Goal: Information Seeking & Learning: Learn about a topic

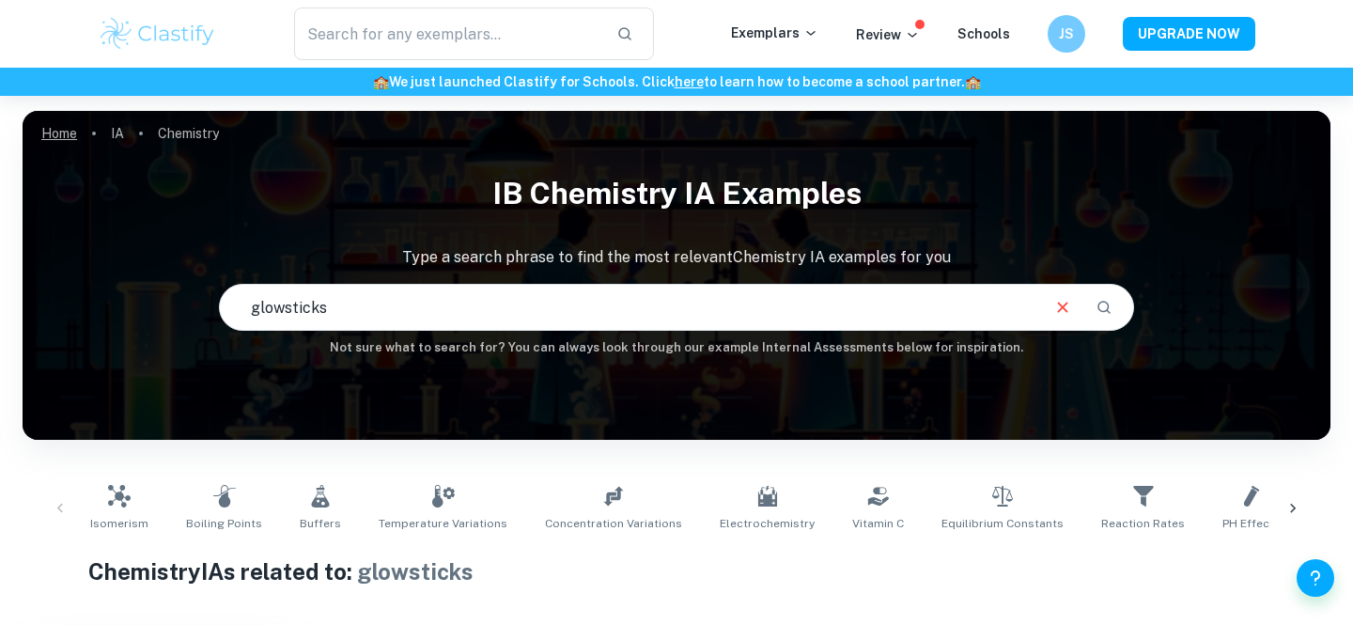
click at [71, 136] on link "Home" at bounding box center [59, 133] width 36 height 26
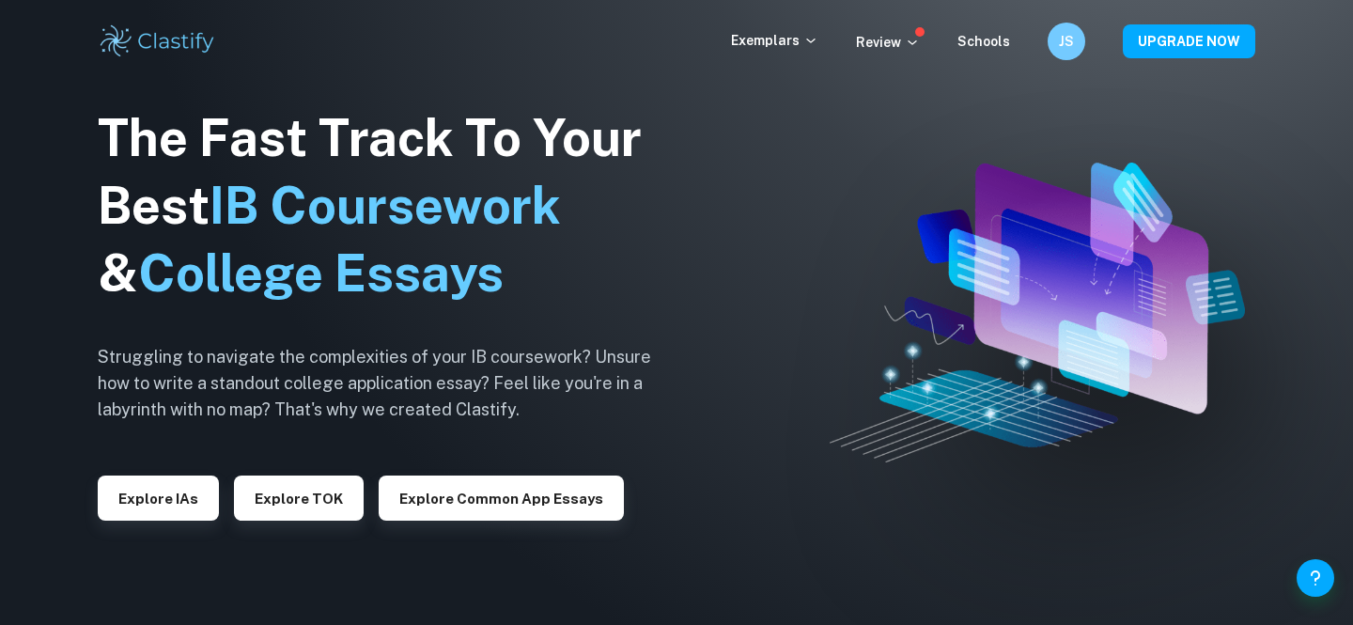
click at [157, 522] on div "The Fast Track To Your Best IB Coursework & College Essays Struggling to naviga…" at bounding box center [389, 313] width 582 height 643
click at [167, 501] on button "Explore IAs" at bounding box center [158, 497] width 121 height 45
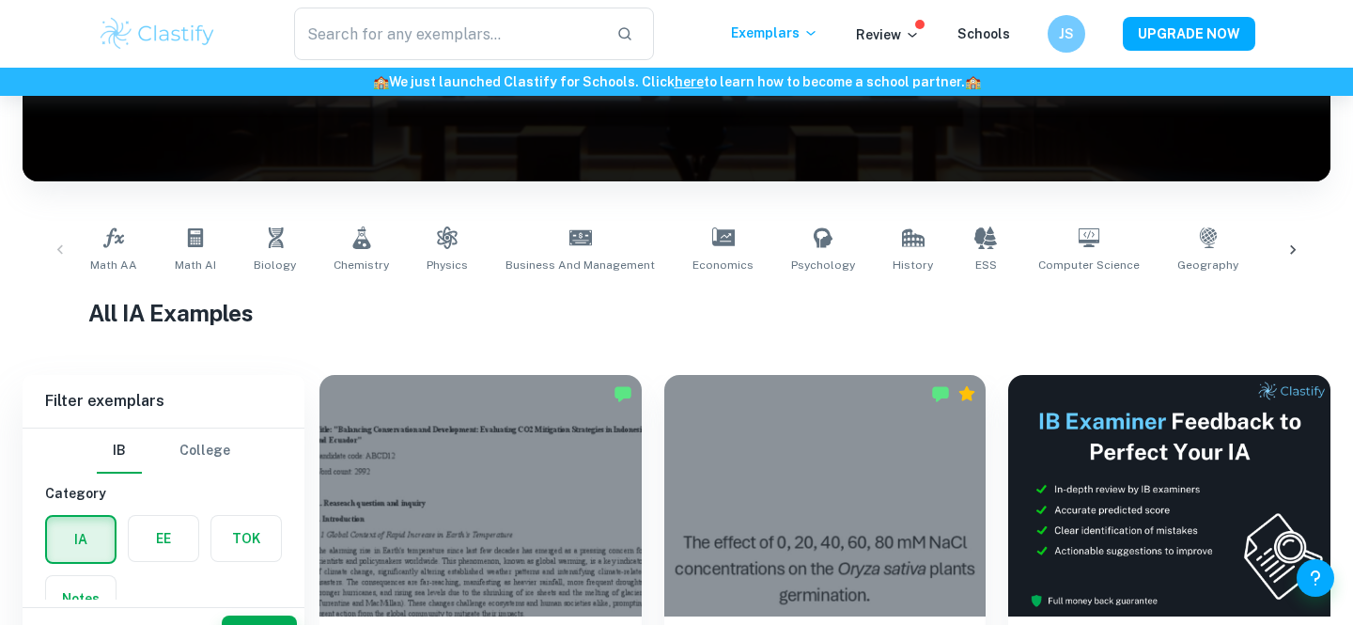
scroll to position [261, 0]
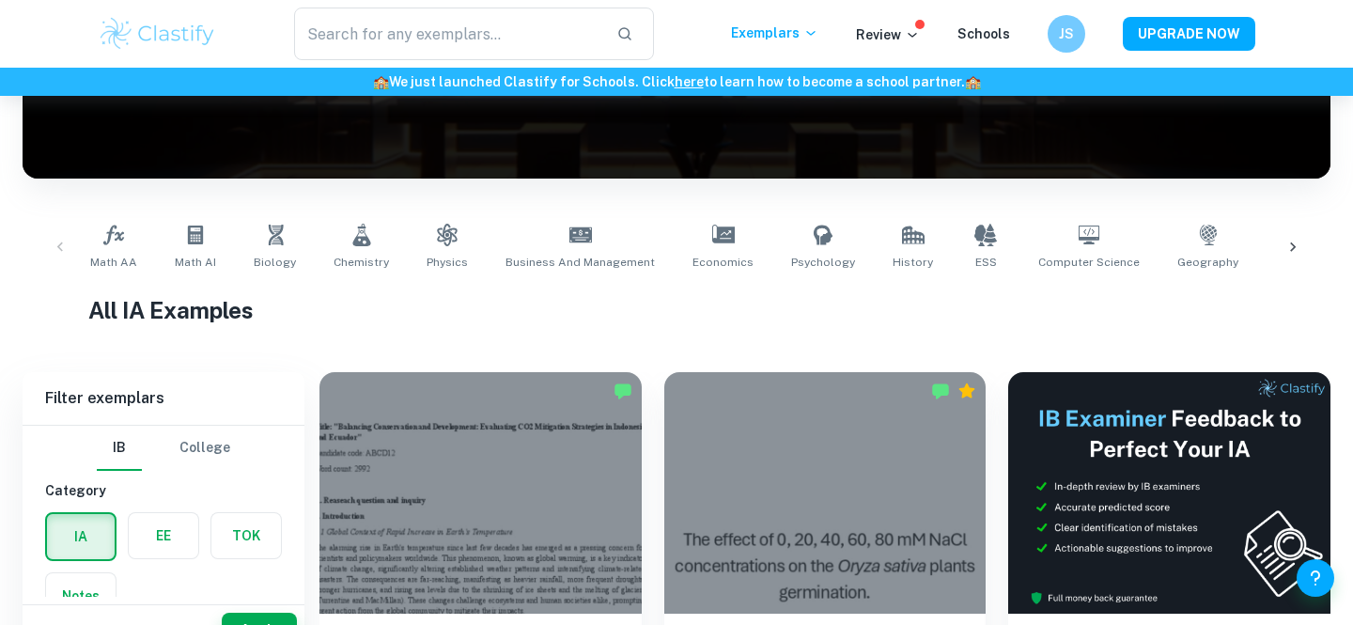
click at [61, 247] on div "Math AA Math AI Biology Chemistry Physics Business and Management Economics Psy…" at bounding box center [677, 247] width 1278 height 62
click at [705, 257] on span "Economics" at bounding box center [722, 262] width 61 height 17
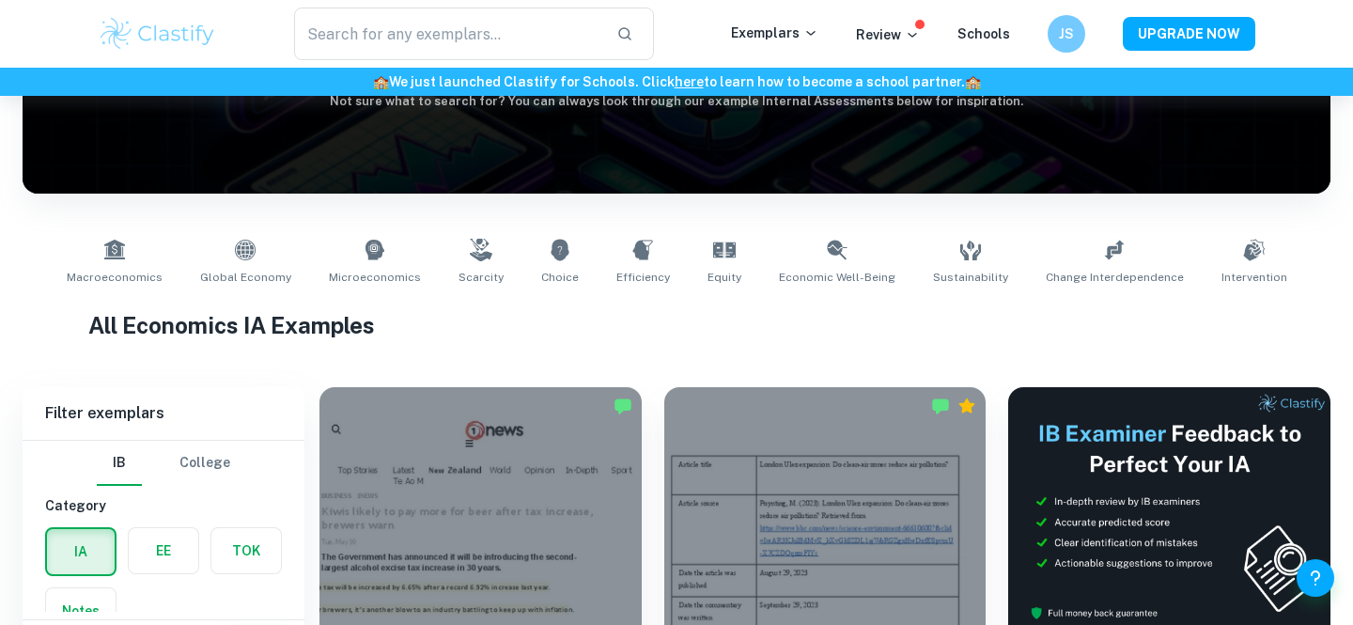
scroll to position [249, 0]
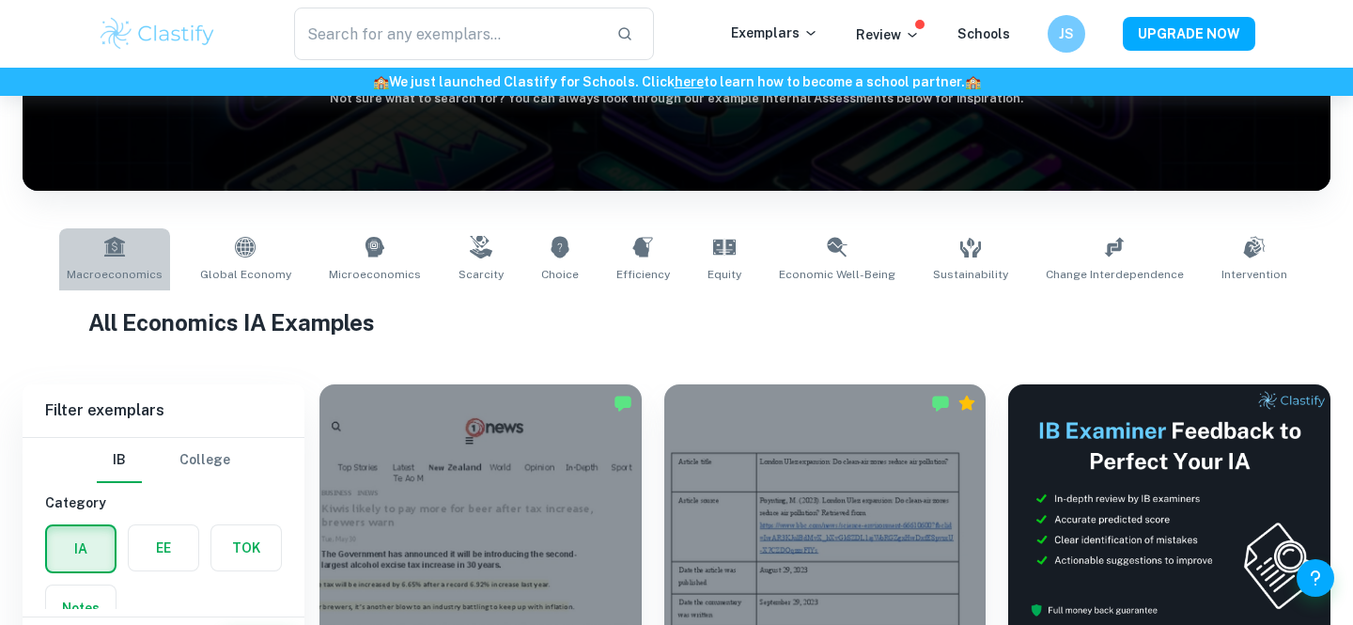
click at [124, 241] on icon at bounding box center [113, 247] width 21 height 20
type input "Macroeconomics"
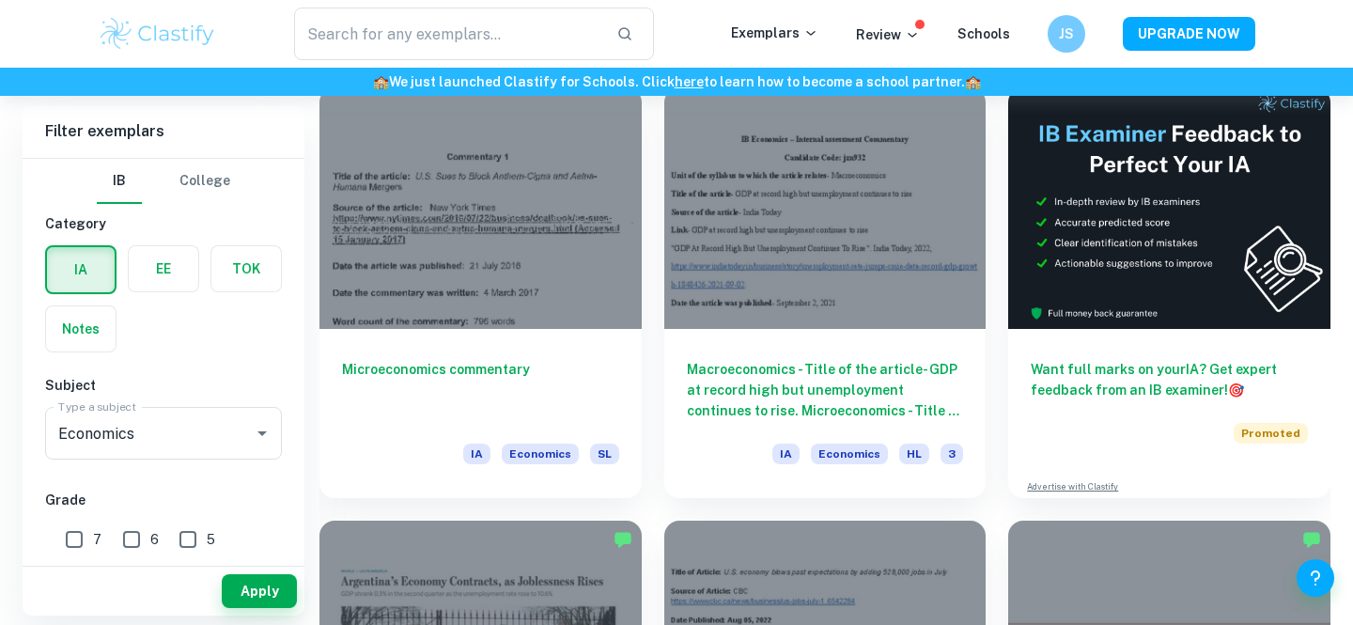
scroll to position [556, 0]
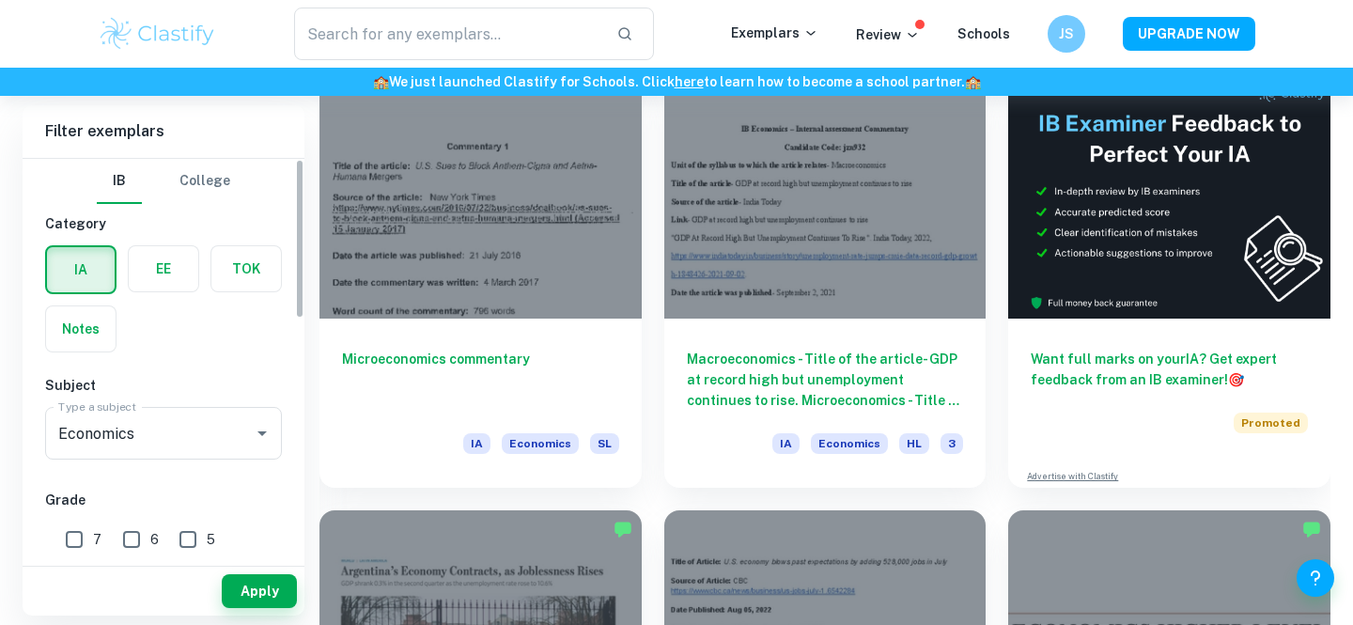
click at [70, 545] on input "7" at bounding box center [74, 539] width 38 height 38
checkbox input "true"
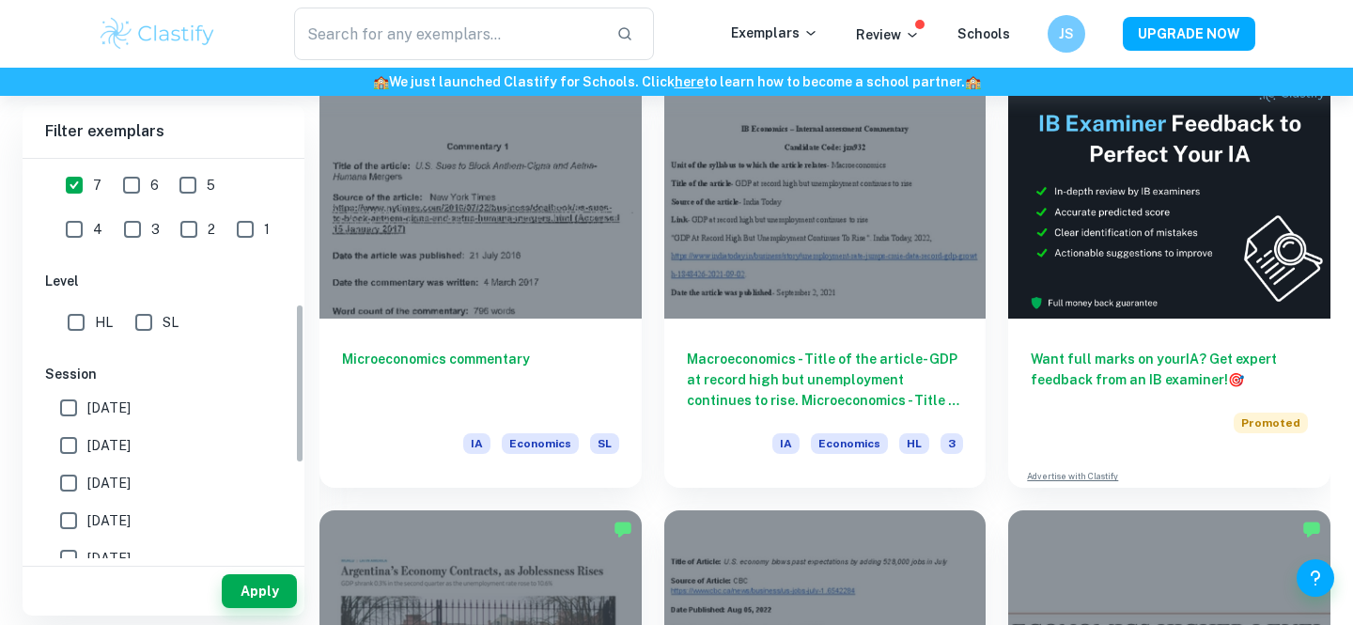
scroll to position [362, 0]
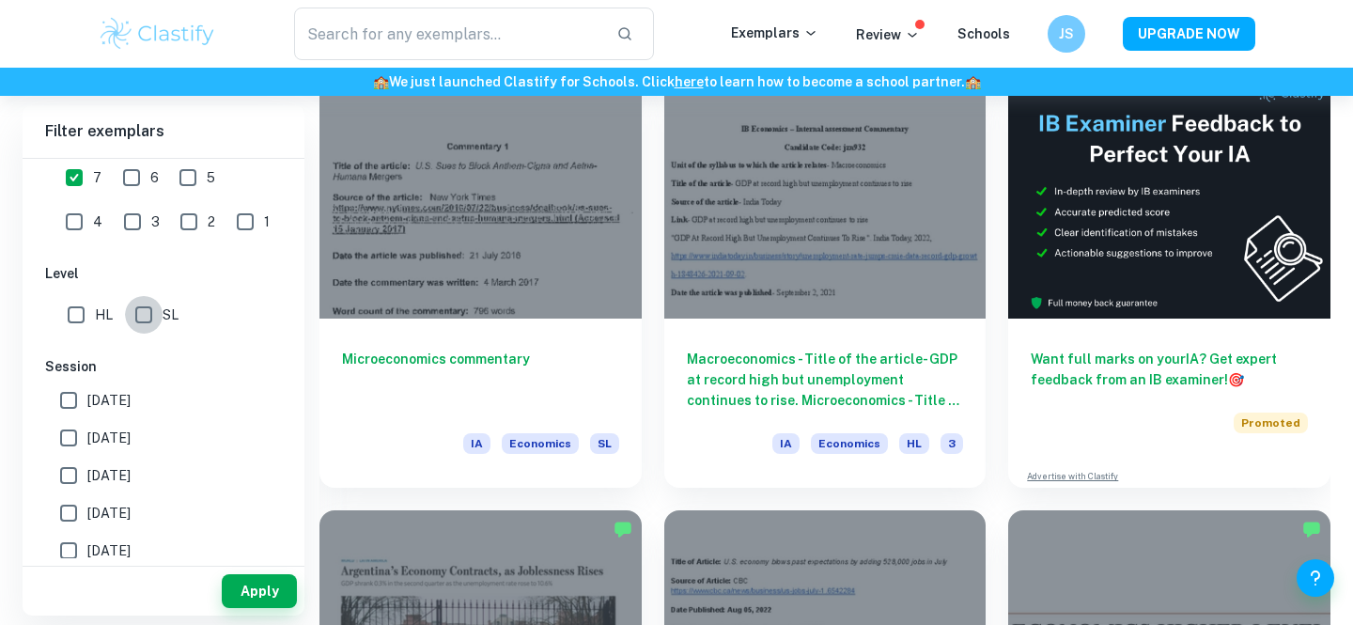
click at [149, 313] on input "SL" at bounding box center [144, 315] width 38 height 38
checkbox input "true"
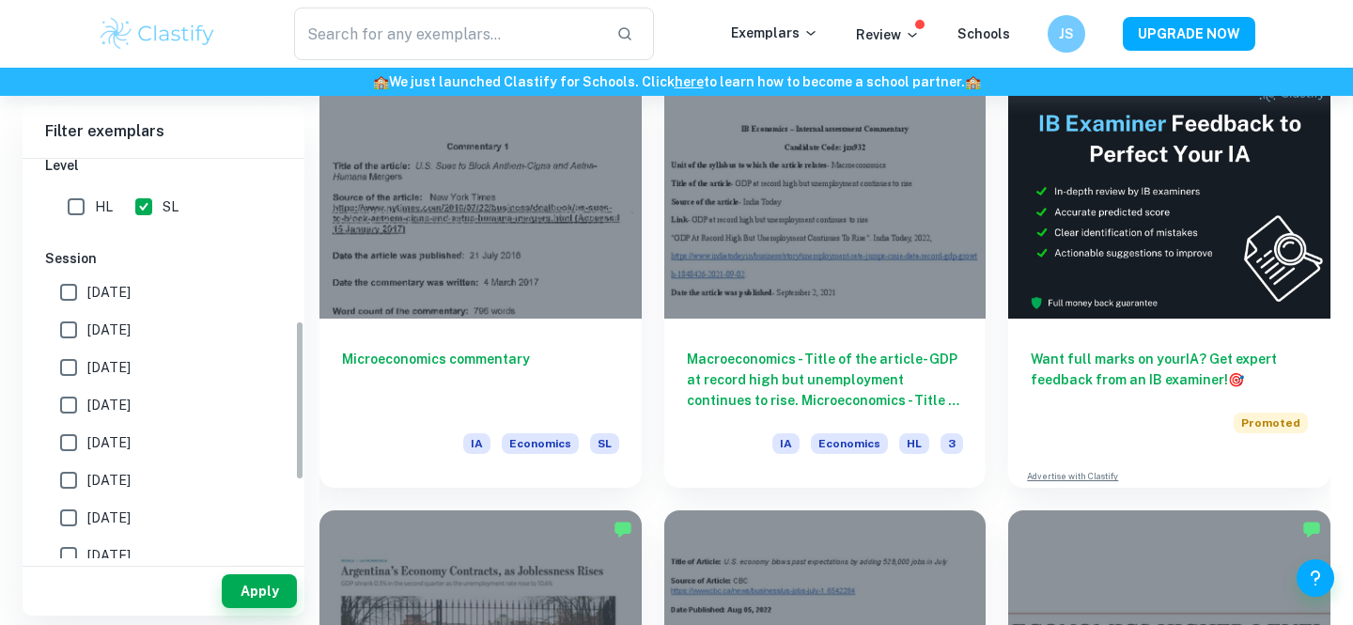
scroll to position [484, 0]
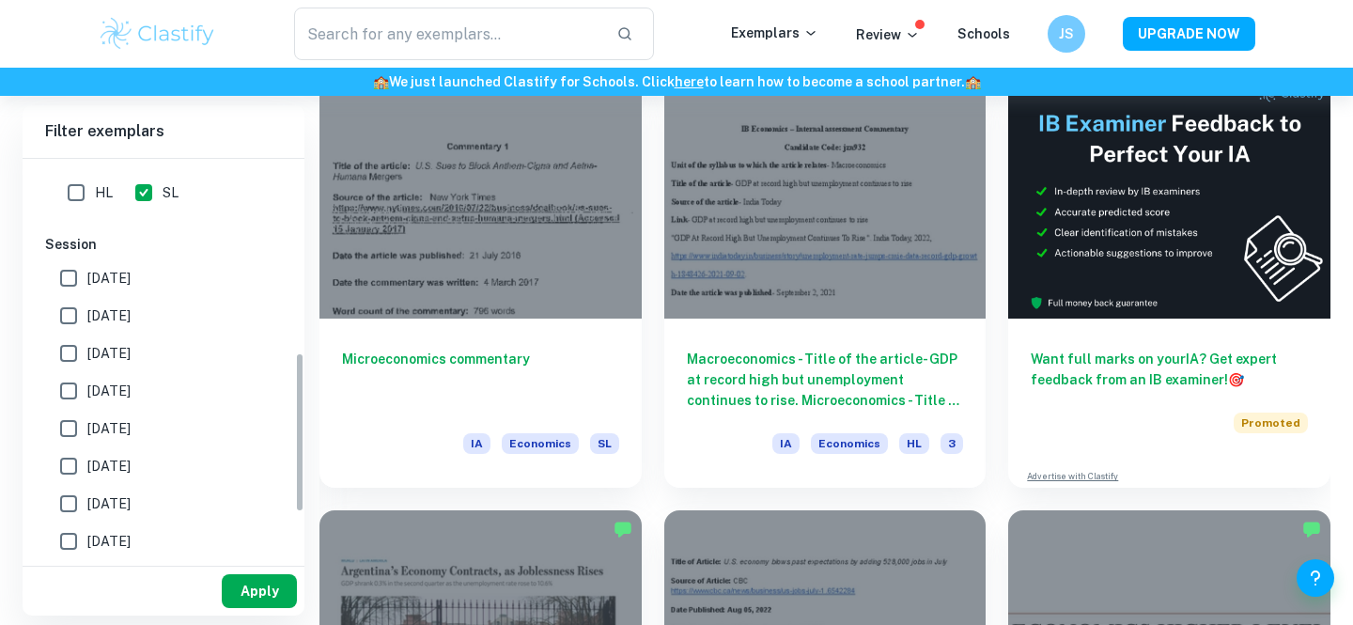
click at [285, 600] on button "Apply" at bounding box center [259, 591] width 75 height 34
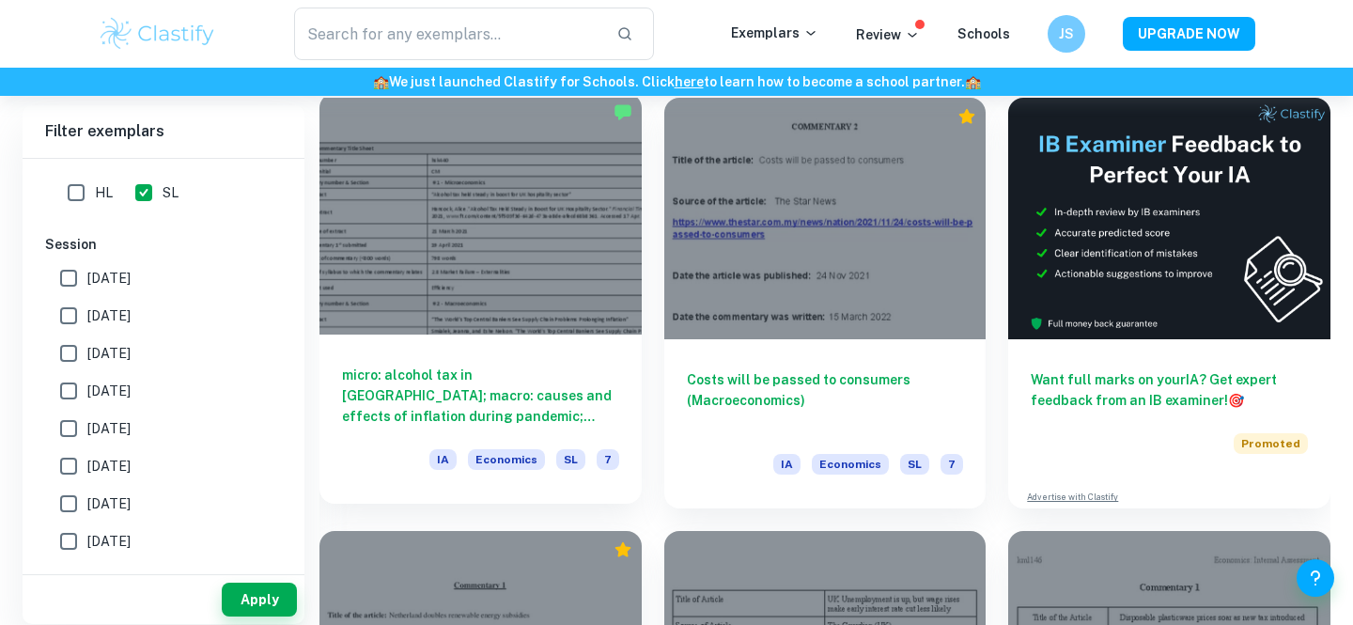
scroll to position [536, 0]
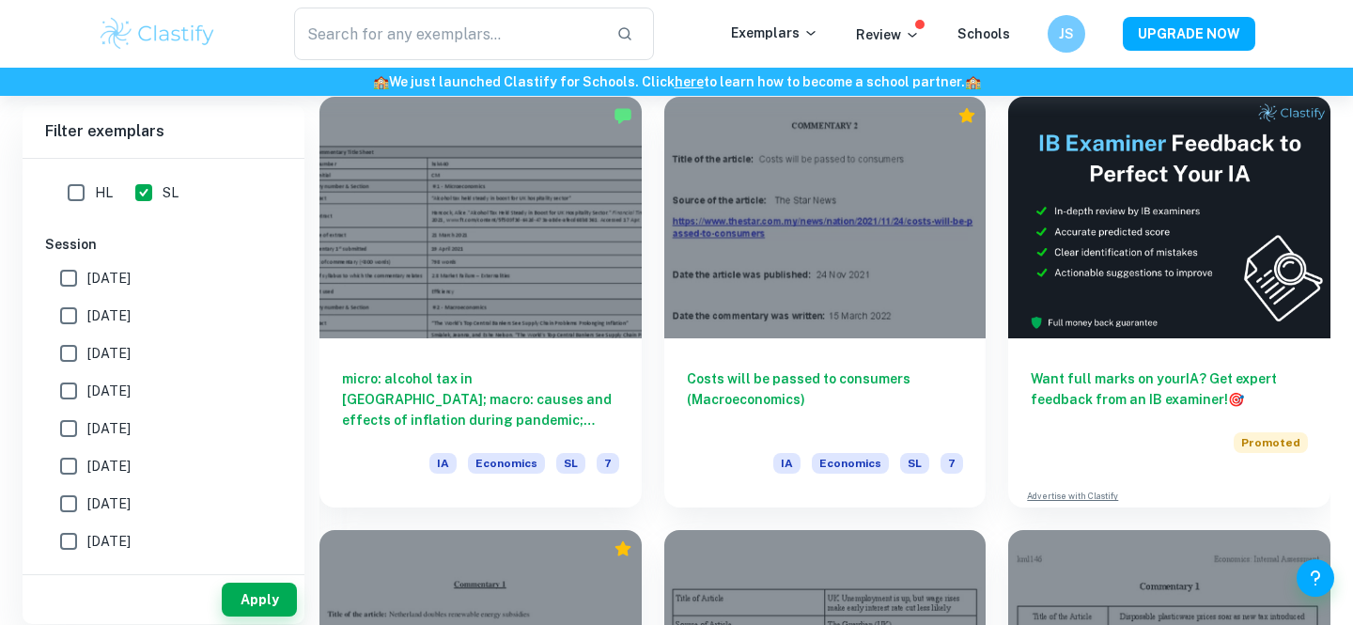
click at [82, 320] on input "[DATE]" at bounding box center [69, 316] width 38 height 38
checkbox input "true"
click at [70, 350] on input "[DATE]" at bounding box center [69, 353] width 38 height 38
checkbox input "true"
click at [253, 590] on button "Apply" at bounding box center [259, 599] width 75 height 34
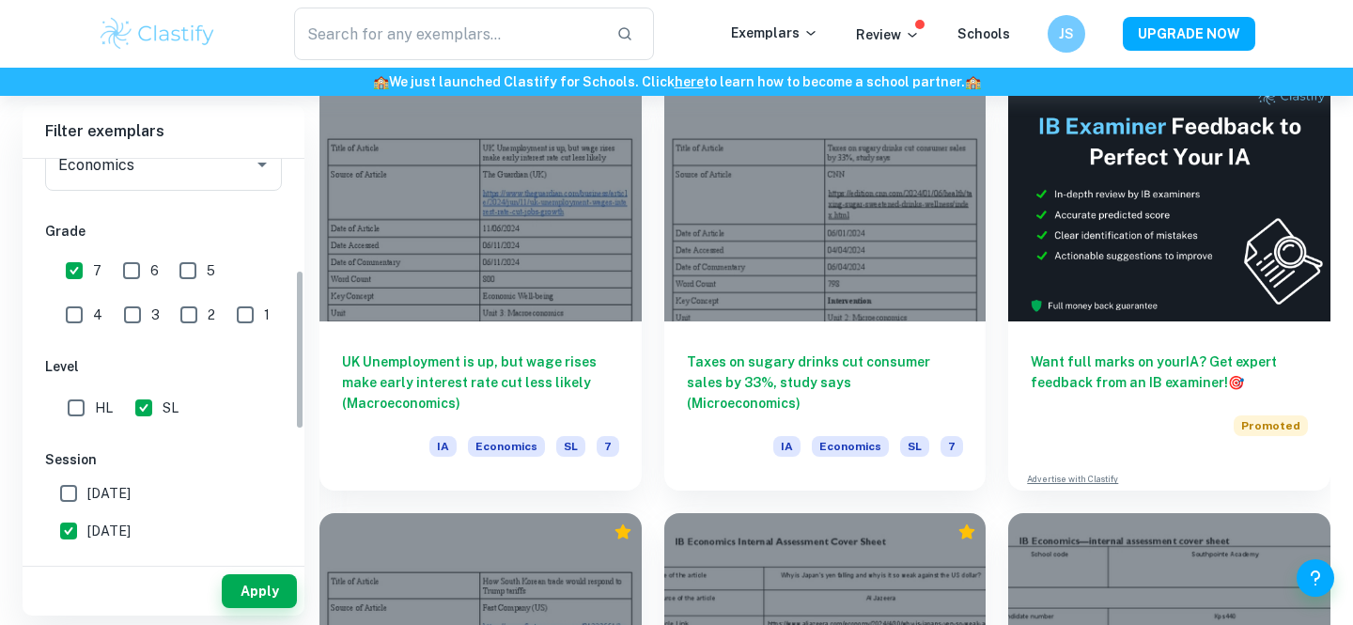
scroll to position [251, 0]
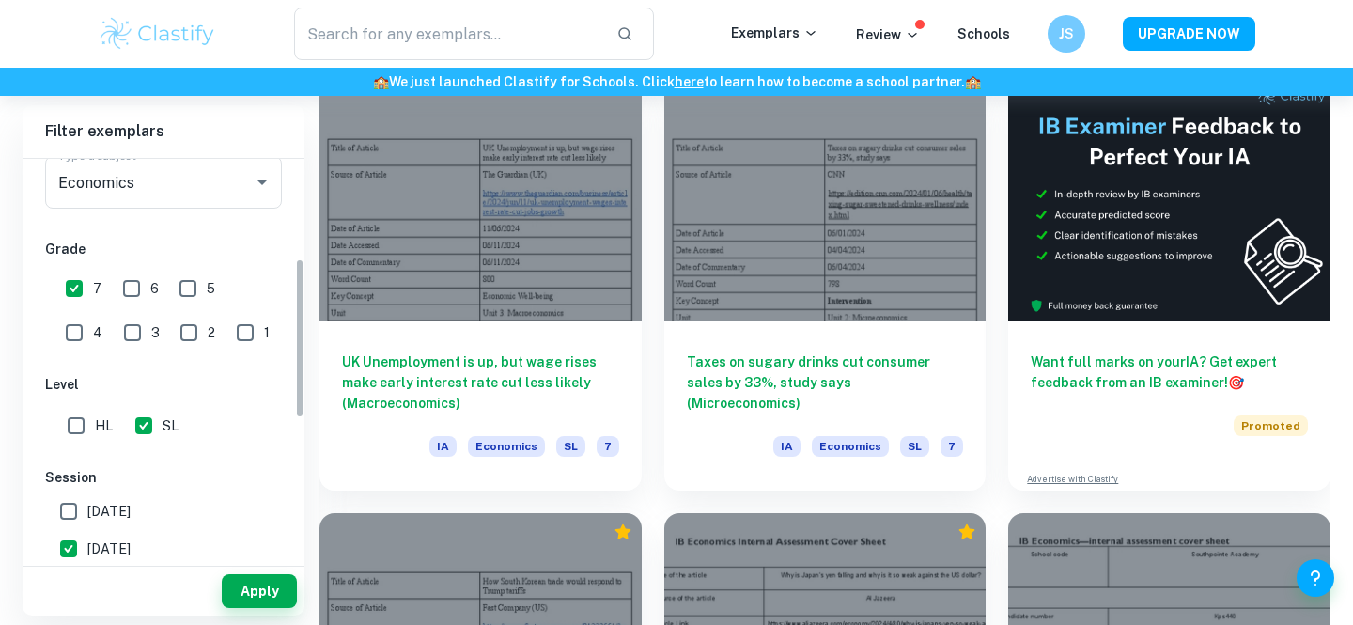
click at [121, 288] on input "6" at bounding box center [132, 289] width 38 height 38
checkbox input "true"
click at [272, 583] on button "Apply" at bounding box center [259, 591] width 75 height 34
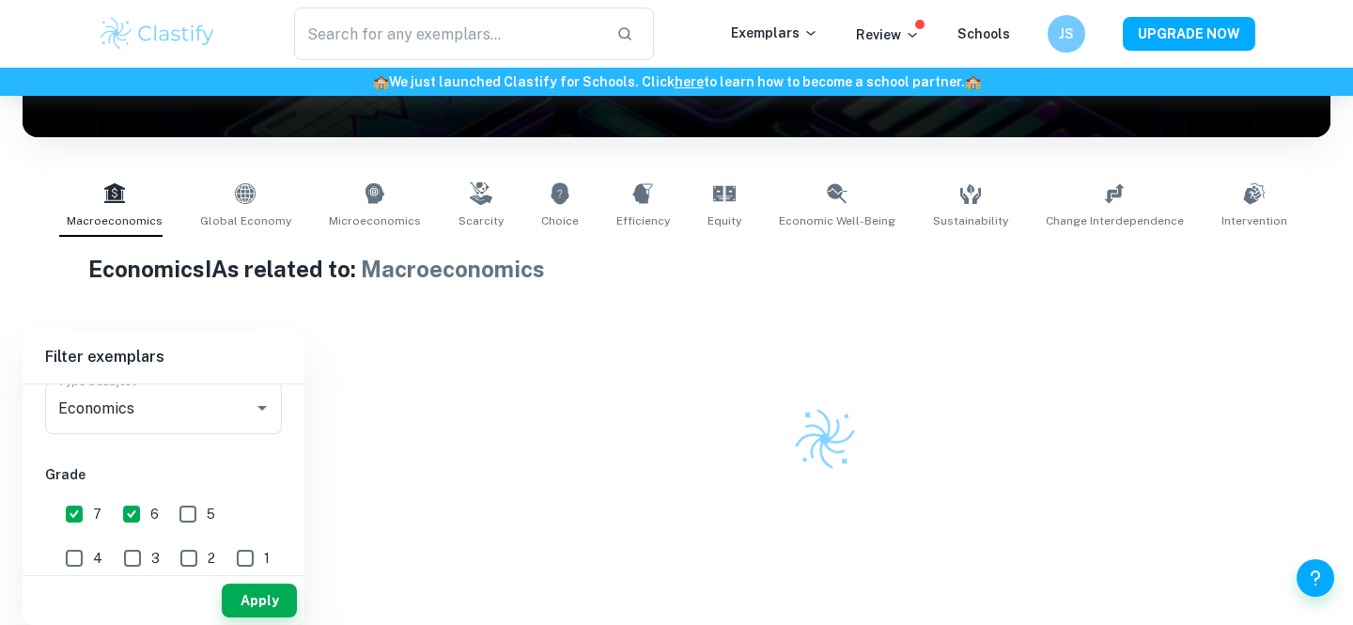
scroll to position [553, 0]
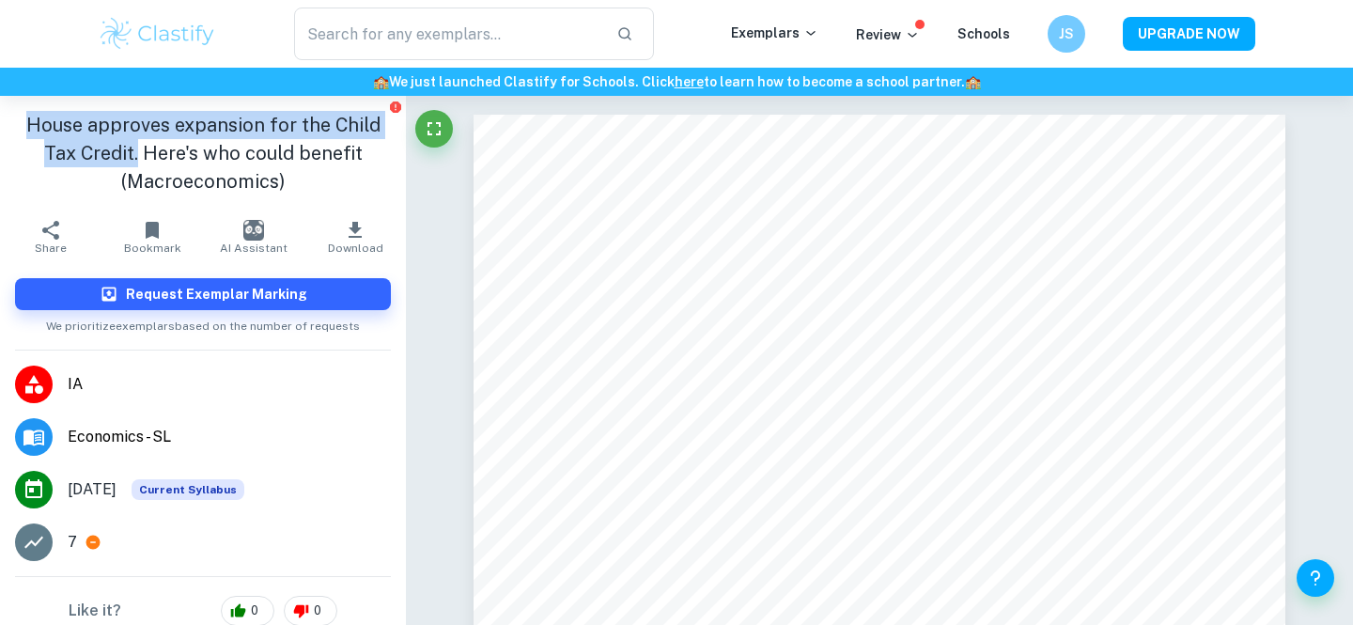
drag, startPoint x: 23, startPoint y: 123, endPoint x: 141, endPoint y: 148, distance: 120.0
click at [141, 148] on h1 "House approves expansion for the Child Tax Credit. Here's who could benefit (Ma…" at bounding box center [203, 153] width 376 height 85
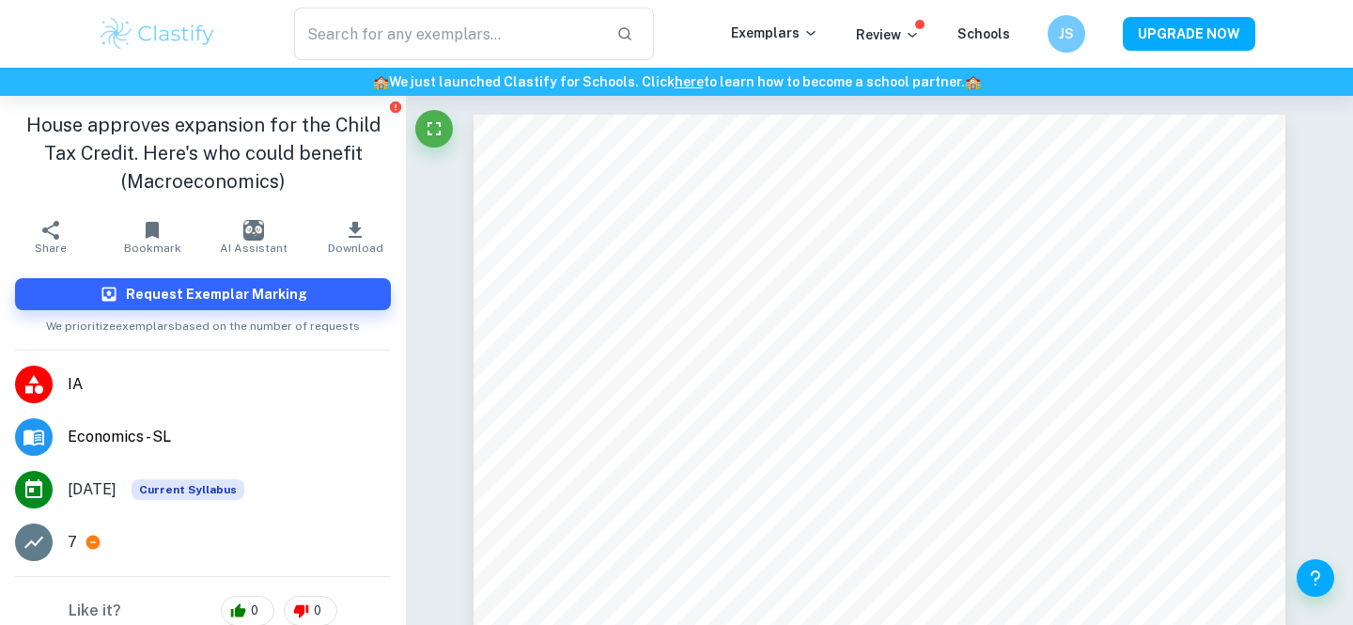
click at [368, 156] on h1 "House approves expansion for the Child Tax Credit. Here's who could benefit (Ma…" at bounding box center [203, 153] width 376 height 85
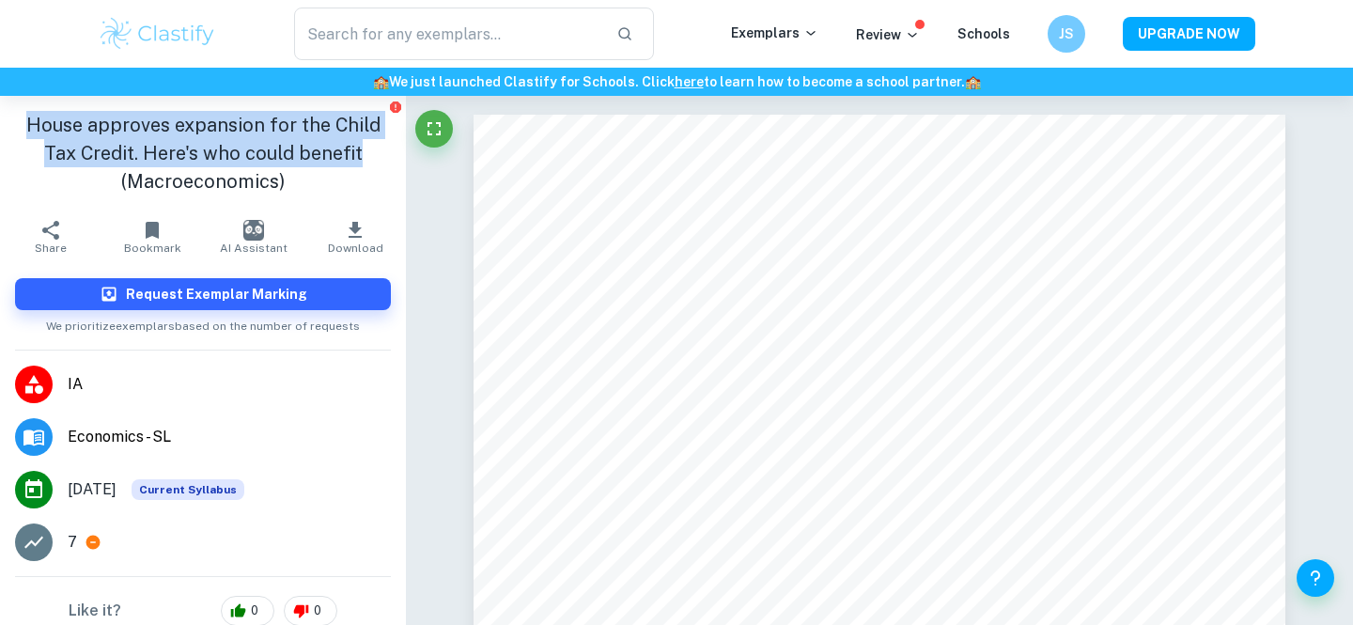
drag, startPoint x: 360, startPoint y: 154, endPoint x: 32, endPoint y: 127, distance: 329.0
click at [32, 127] on h1 "House approves expansion for the Child Tax Credit. Here's who could benefit (Ma…" at bounding box center [203, 153] width 376 height 85
copy h1 "House approves expansion for the Child Tax Credit. Here's who could benefit"
drag, startPoint x: 29, startPoint y: 125, endPoint x: 365, endPoint y: 160, distance: 337.2
click at [365, 160] on h1 "UK Unemployment is up, but wage rises make early interest rate cut less likely …" at bounding box center [203, 153] width 376 height 85
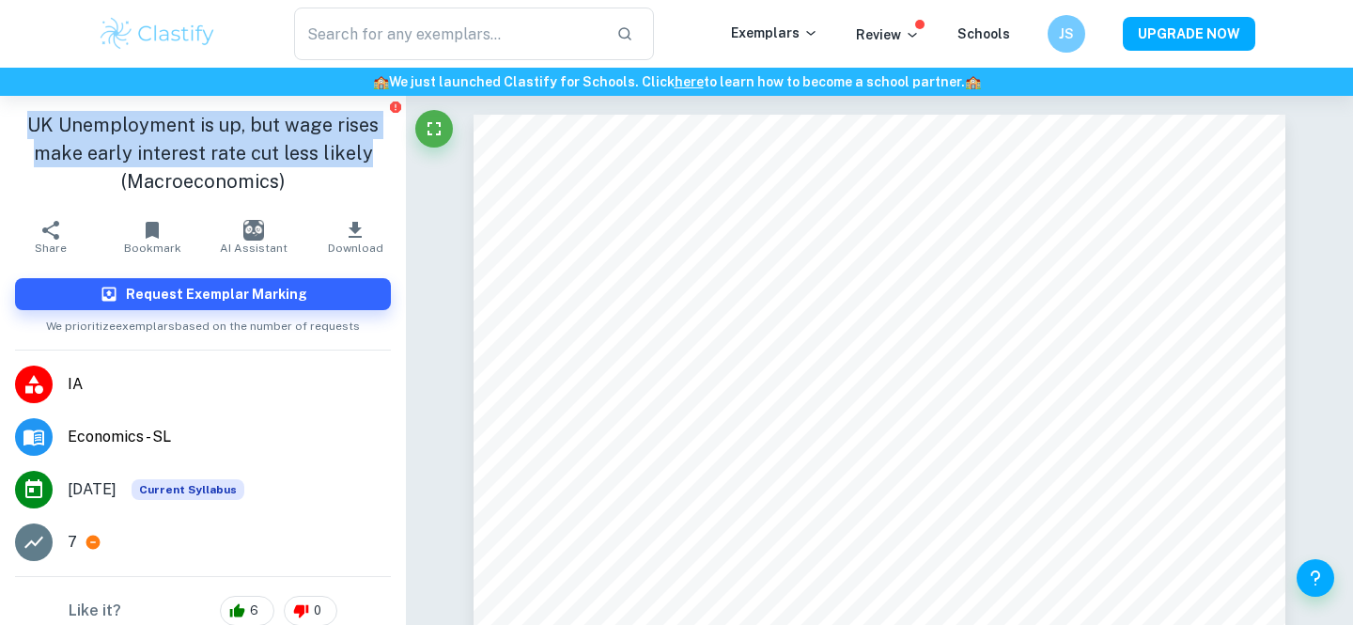
copy h1 "UK Unemployment is up, but wage rises make early interest rate cut less likely"
